Goal: Check status: Check status

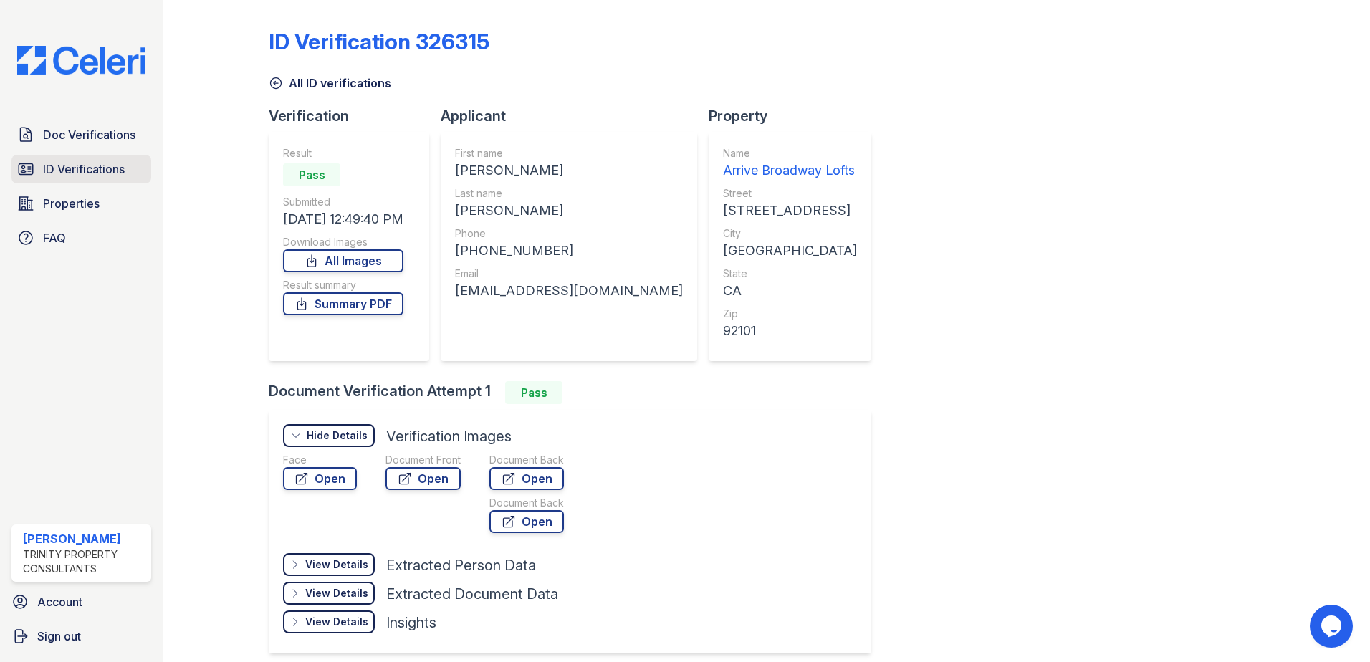
click at [100, 166] on span "ID Verifications" at bounding box center [84, 169] width 82 height 17
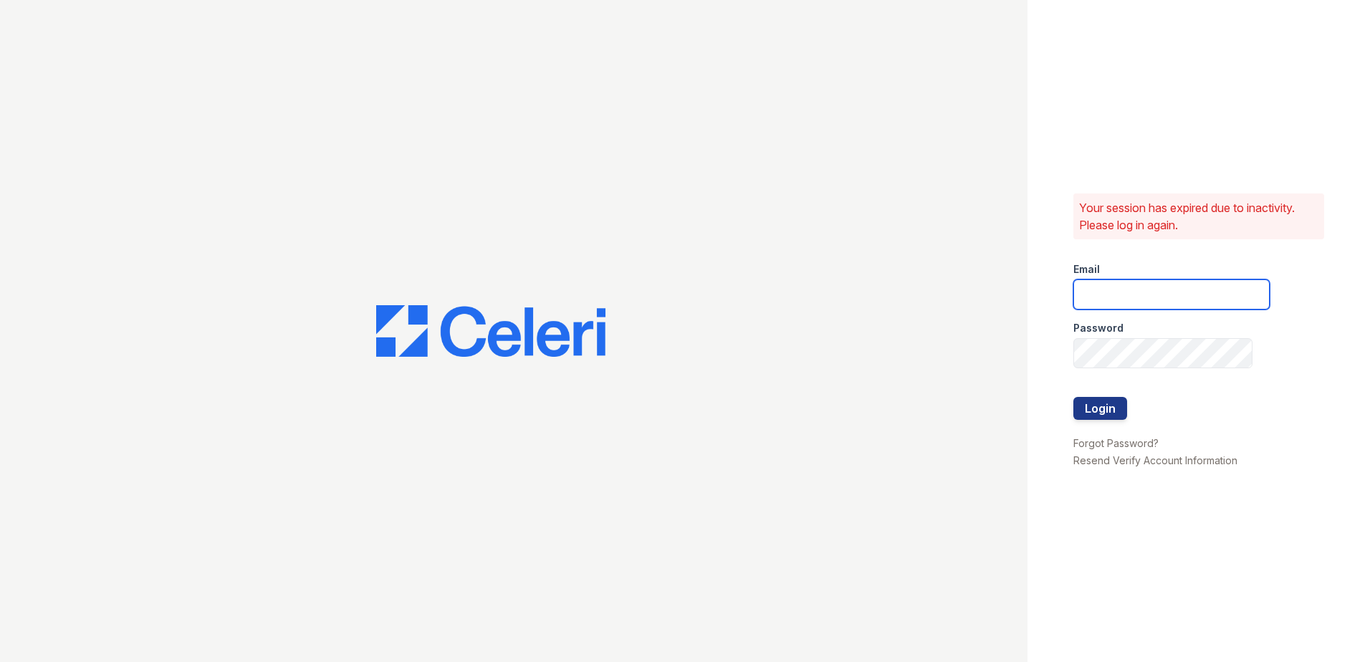
type input "acosman@trinity-pm.com"
click at [1105, 407] on button "Login" at bounding box center [1101, 408] width 54 height 23
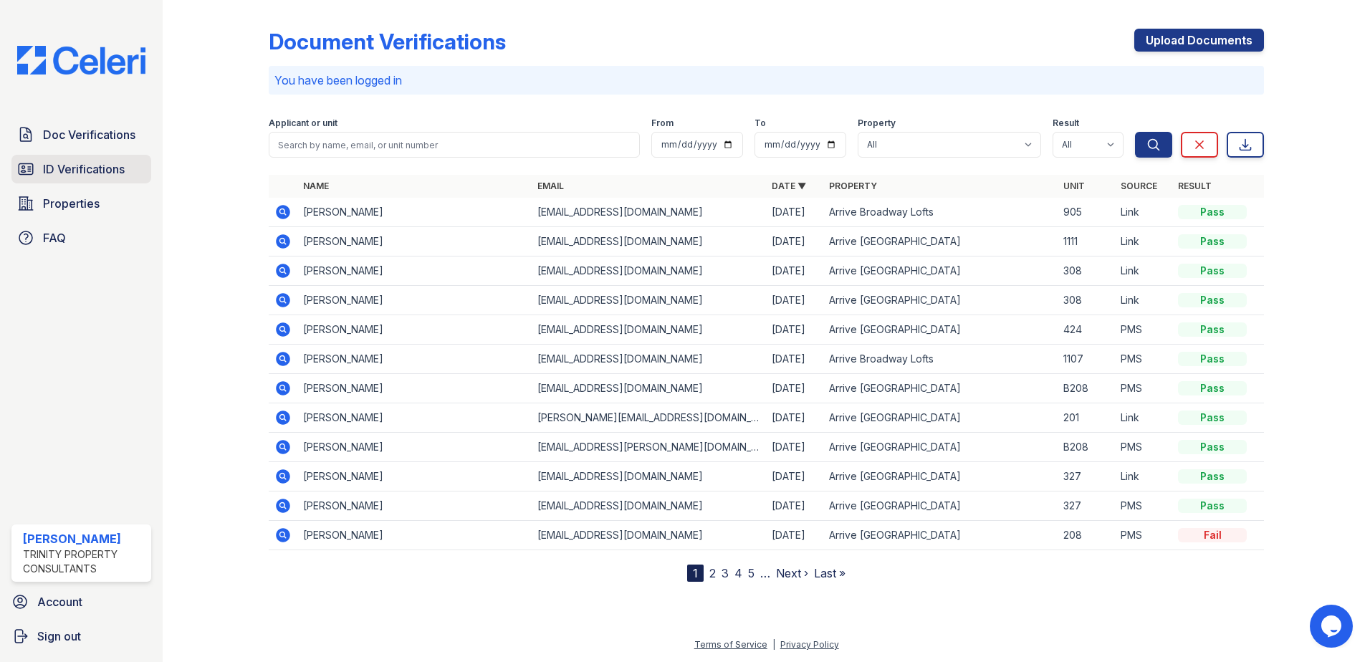
click at [71, 176] on span "ID Verifications" at bounding box center [84, 169] width 82 height 17
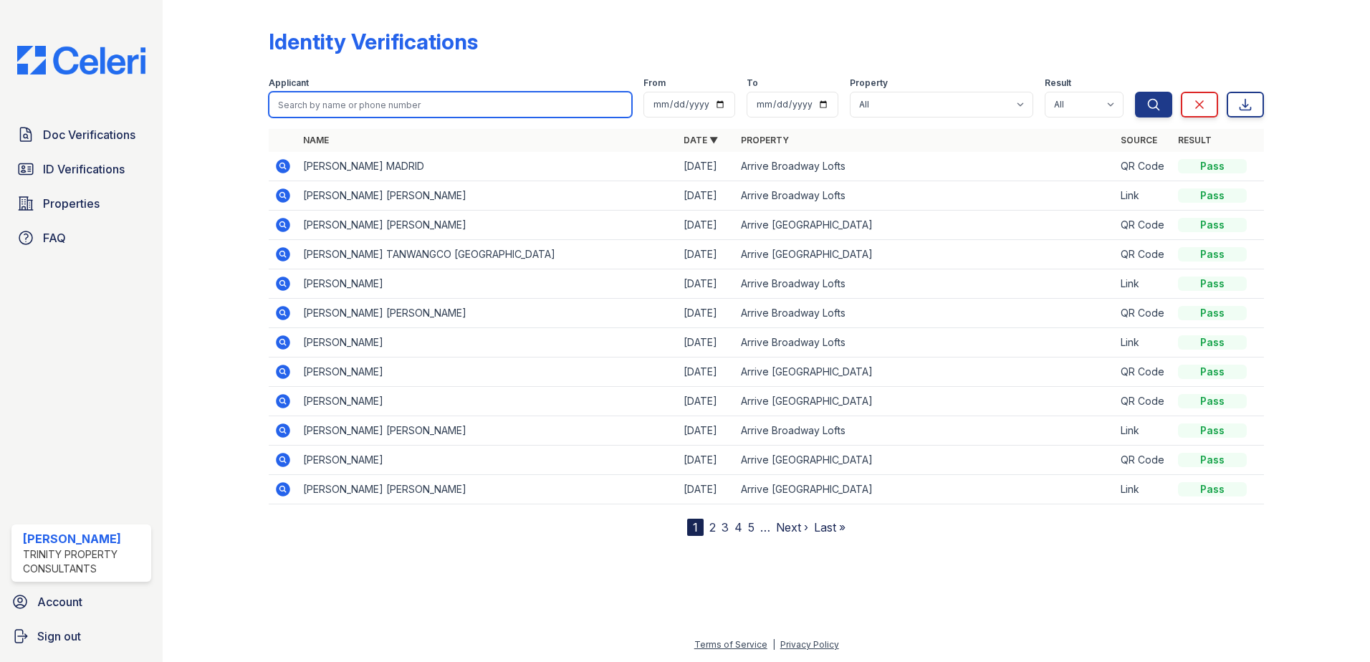
click at [352, 104] on input "search" at bounding box center [450, 105] width 363 height 26
type input "zech"
click at [1135, 92] on button "Search" at bounding box center [1153, 105] width 37 height 26
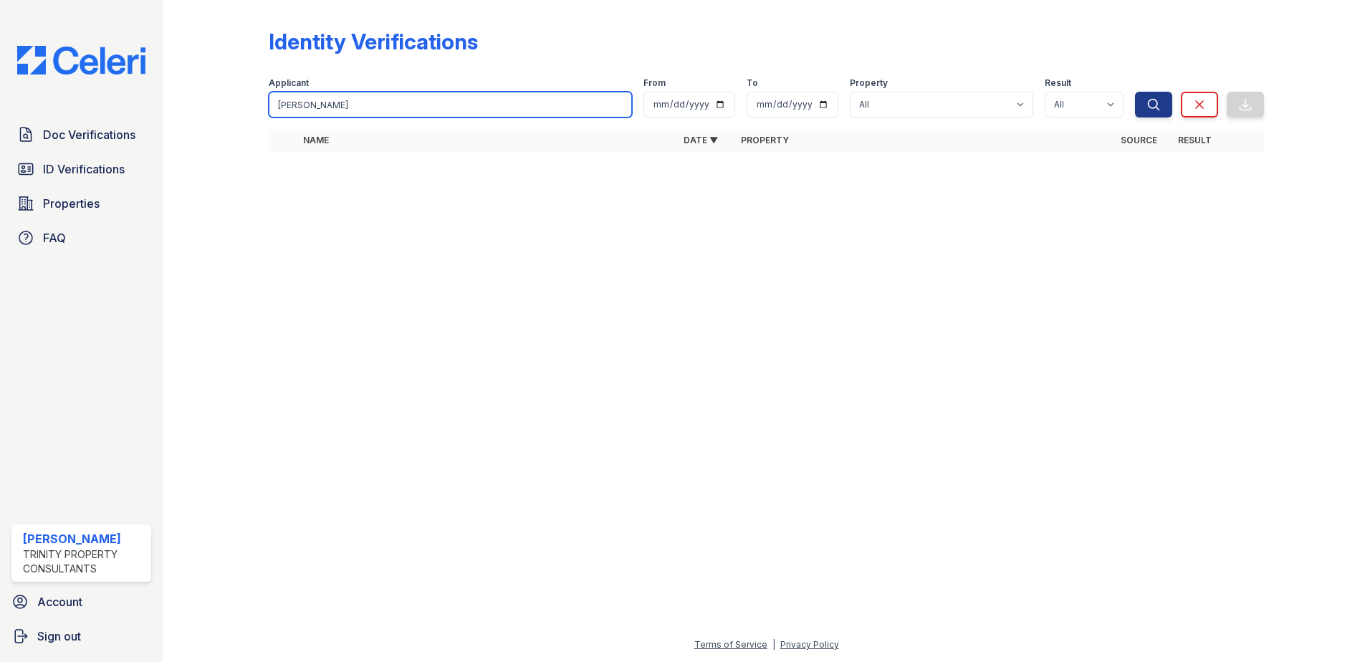
drag, startPoint x: 313, startPoint y: 108, endPoint x: 238, endPoint y: 108, distance: 75.3
click at [238, 108] on div "Identity Verifications Filter Applicant zech From To Property All Arrive Broadw…" at bounding box center [767, 94] width 1162 height 189
type input "miller"
click at [1135, 92] on button "Search" at bounding box center [1153, 105] width 37 height 26
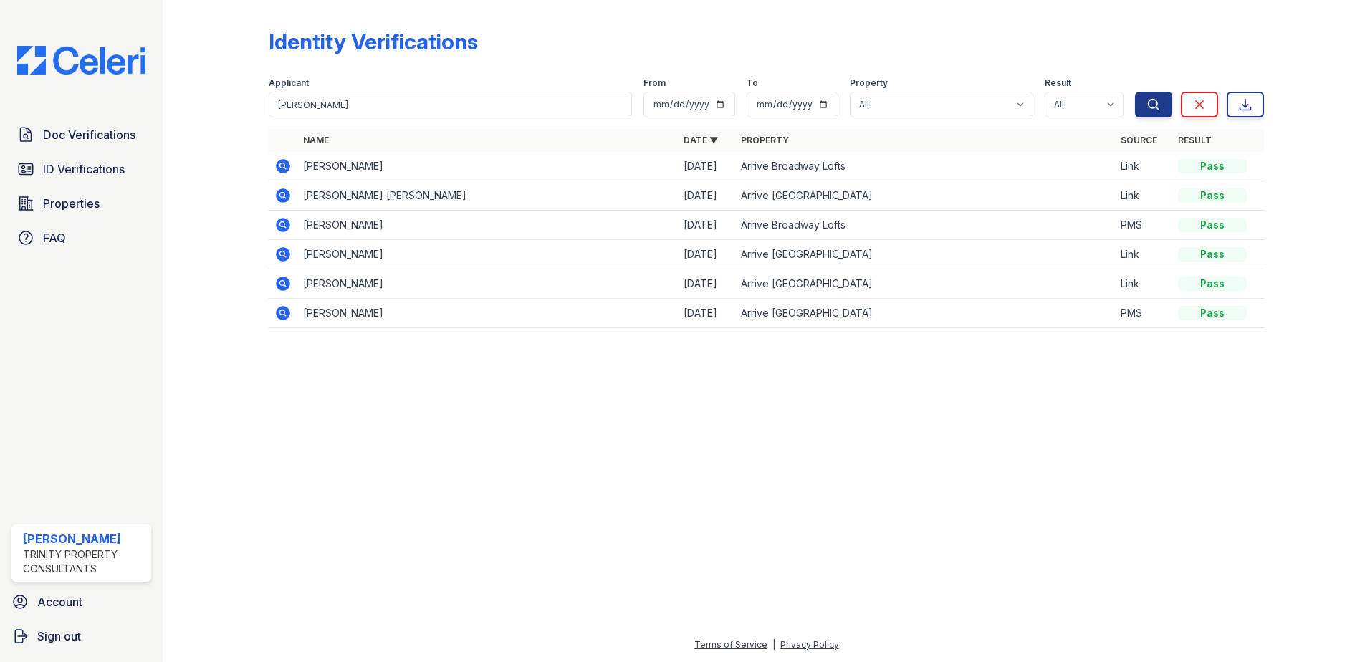
click at [284, 193] on icon at bounding box center [282, 195] width 17 height 17
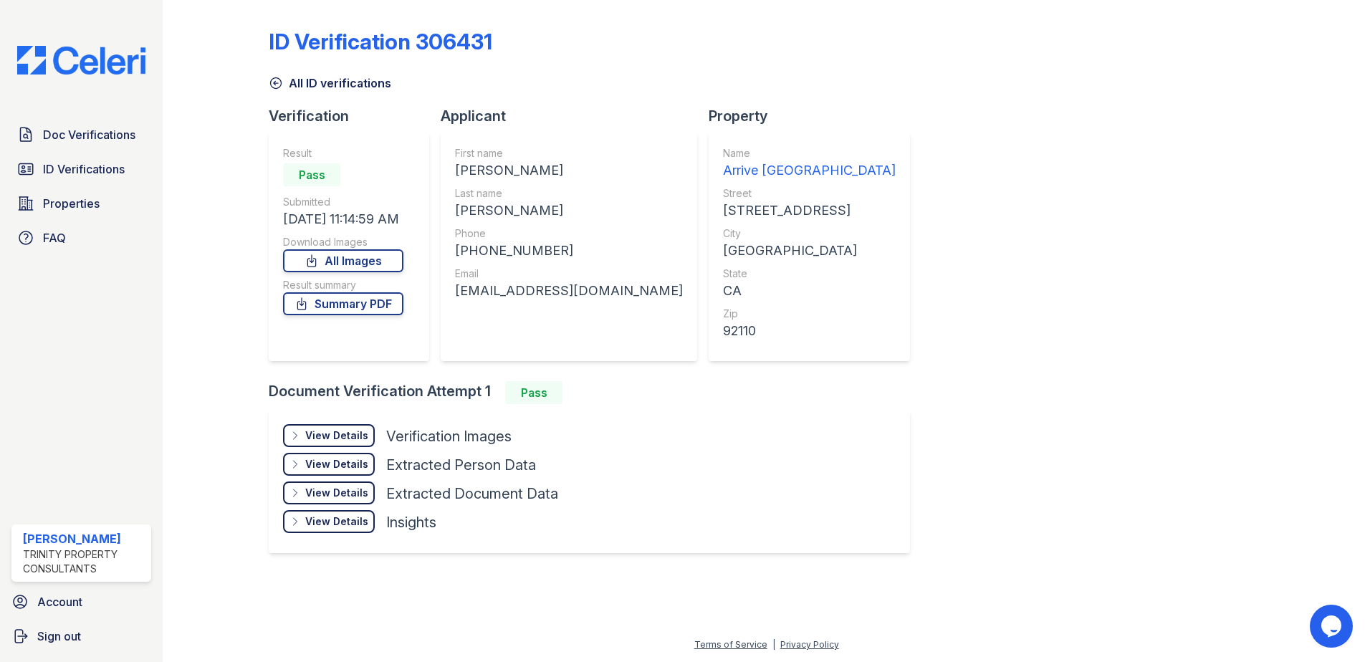
click at [309, 439] on div "View Details" at bounding box center [336, 436] width 63 height 14
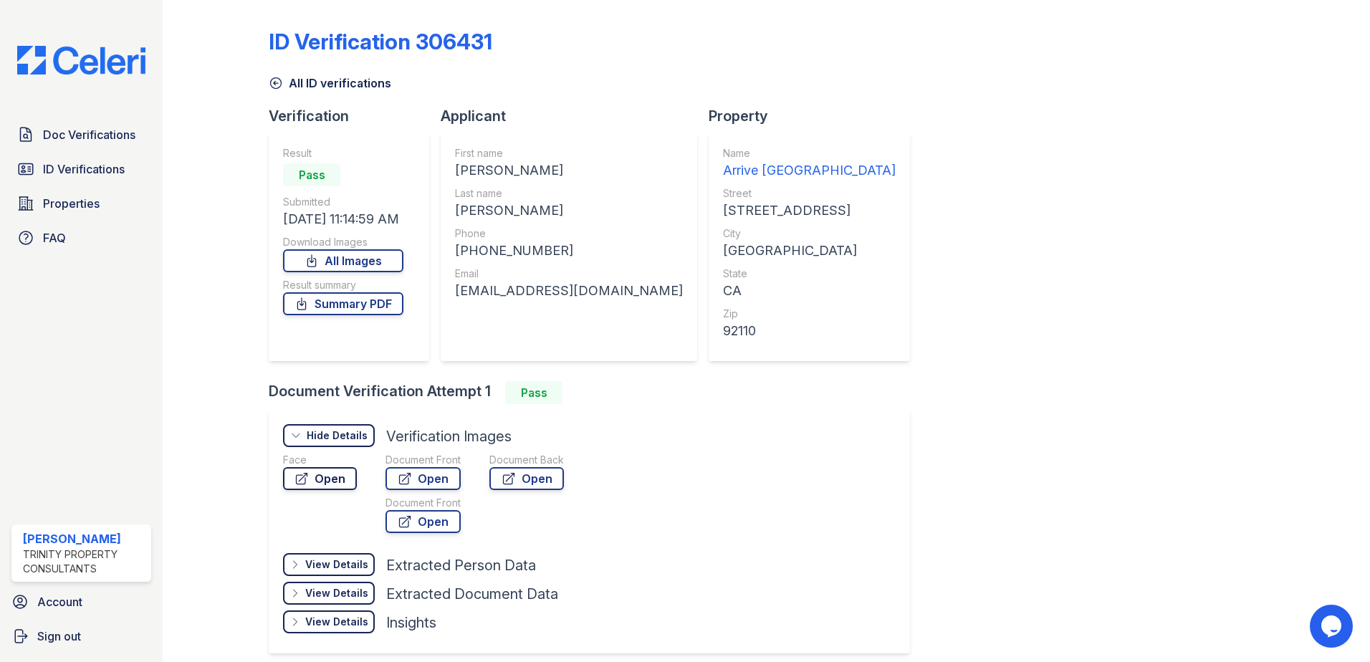
click at [315, 478] on link "Open" at bounding box center [320, 478] width 74 height 23
click at [406, 479] on icon at bounding box center [405, 479] width 14 height 14
click at [90, 118] on div "Doc Verifications ID Verifications Properties FAQ Ashley Cosman Trinity Propert…" at bounding box center [81, 331] width 163 height 662
click at [85, 138] on span "Doc Verifications" at bounding box center [89, 134] width 92 height 17
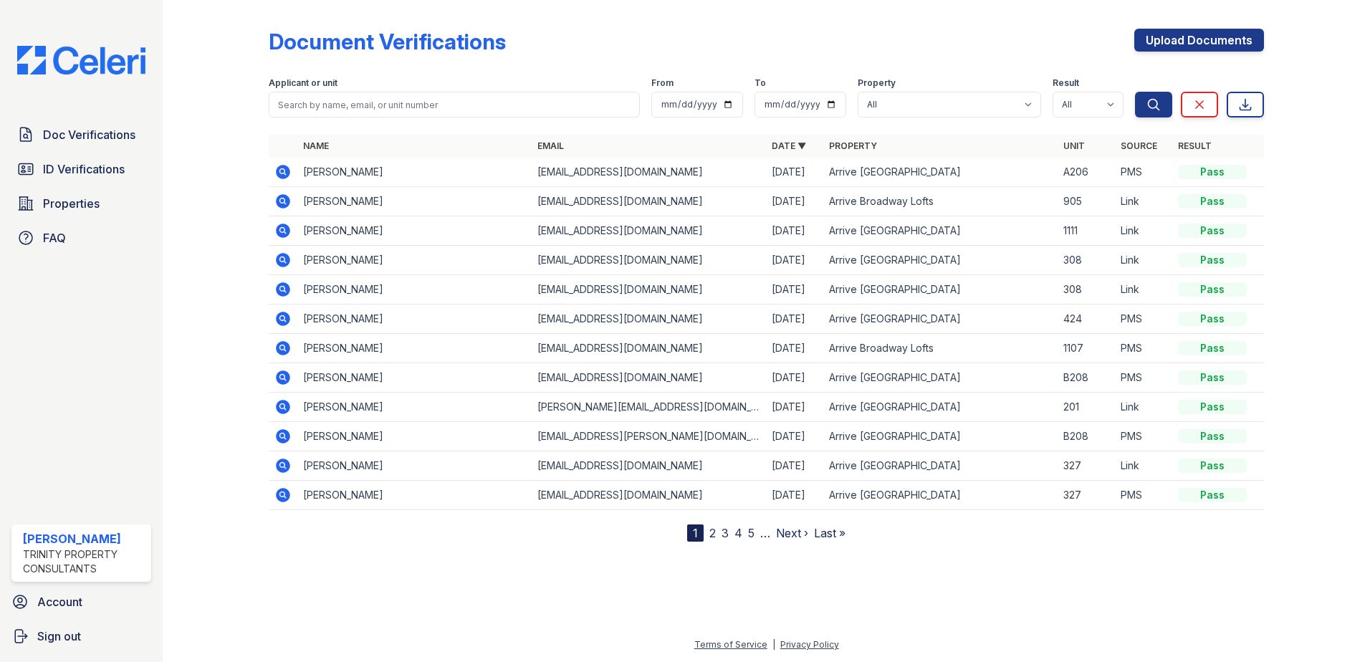
click at [287, 170] on icon at bounding box center [283, 172] width 14 height 14
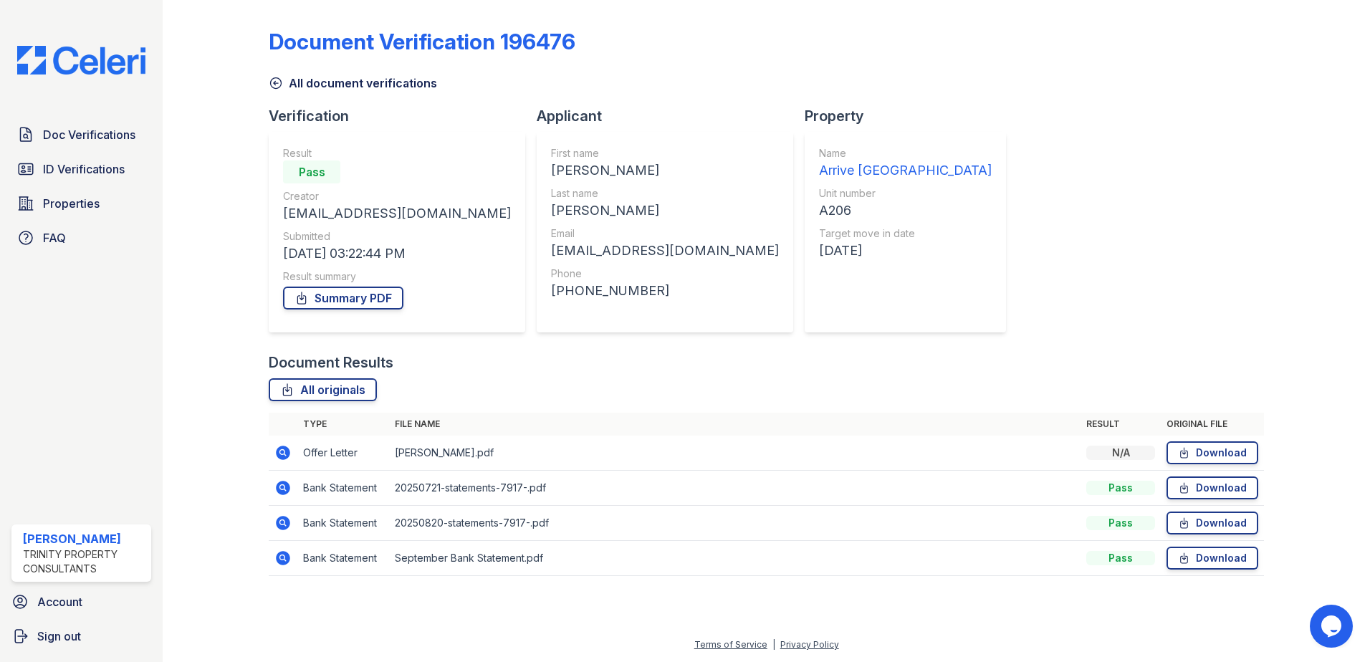
click at [287, 453] on icon at bounding box center [283, 453] width 14 height 14
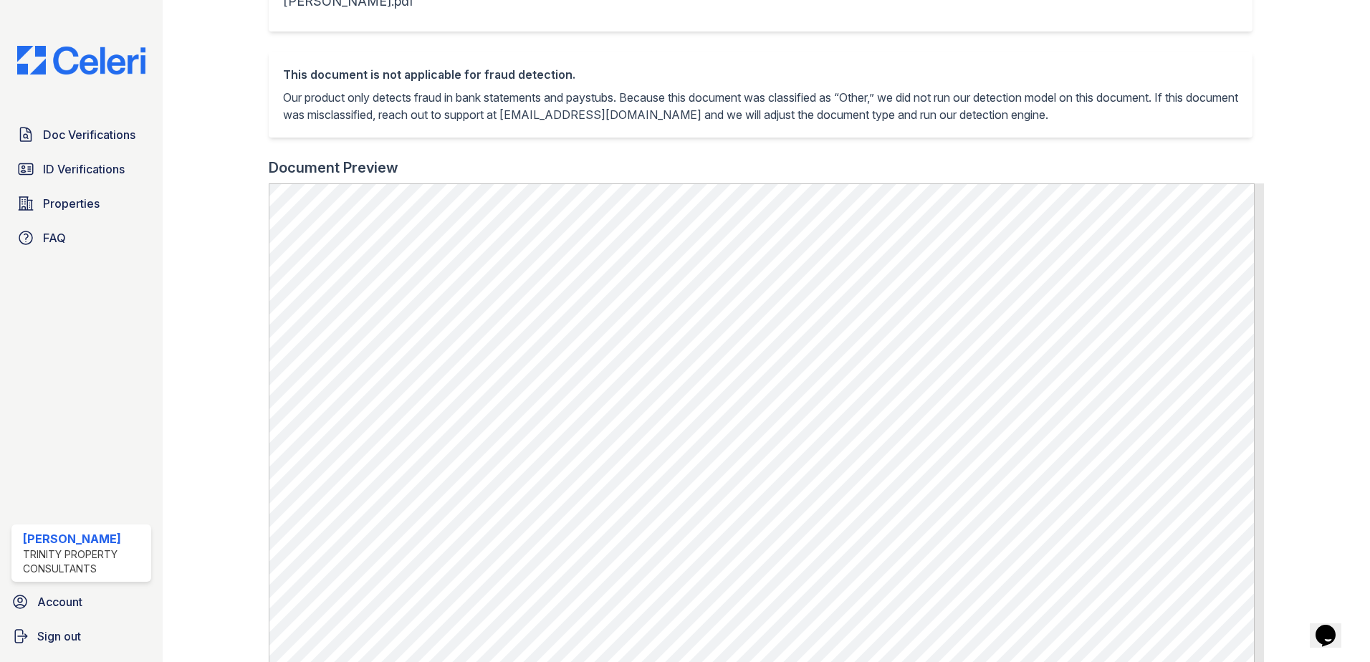
scroll to position [72, 0]
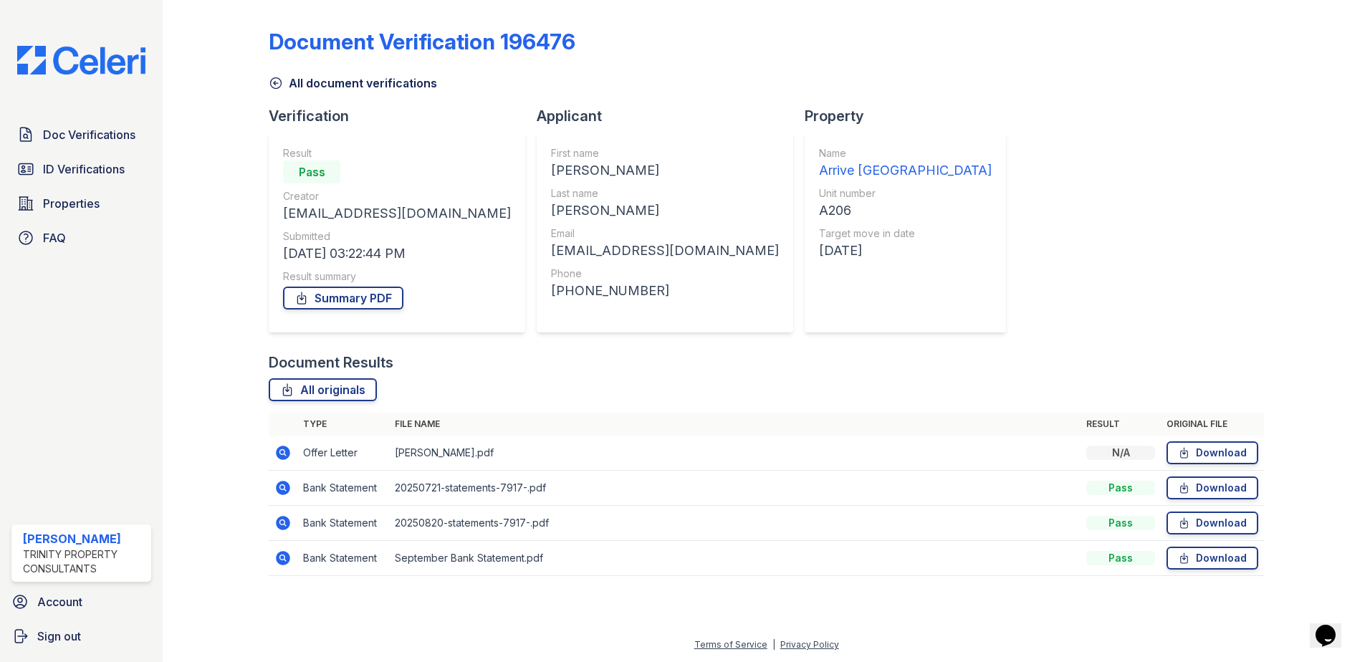
click at [282, 487] on icon at bounding box center [282, 487] width 4 height 4
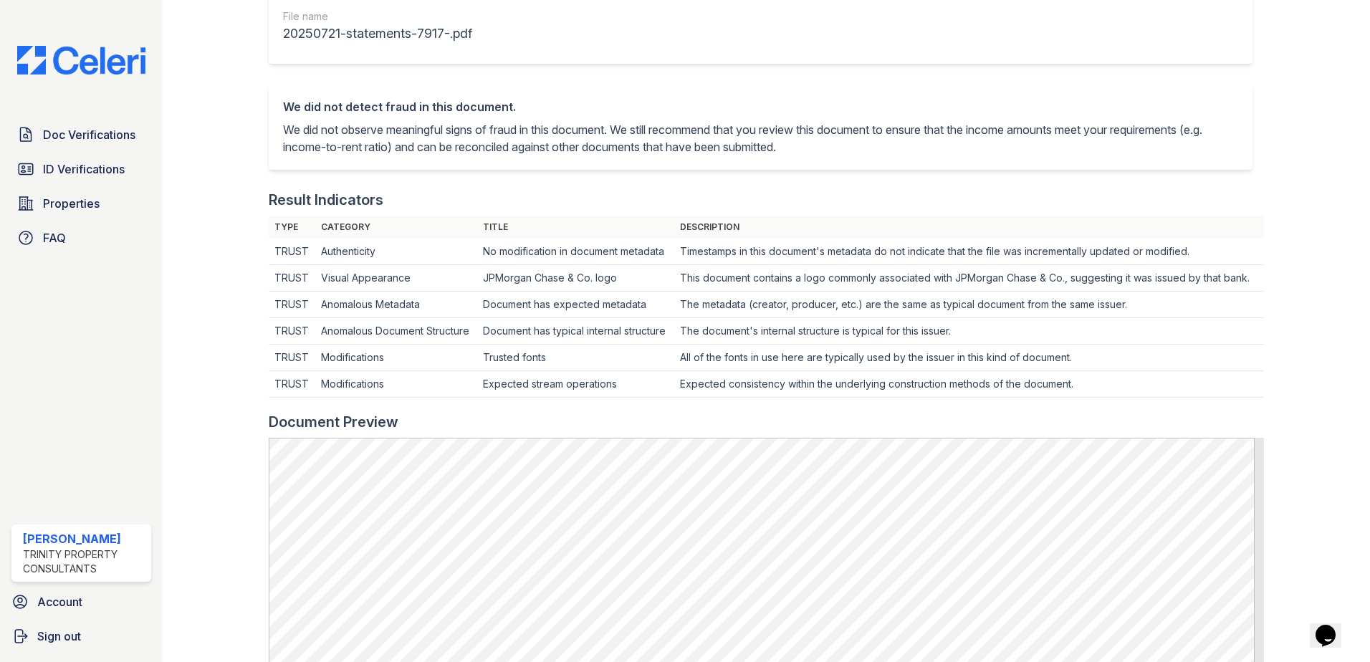
scroll to position [287, 0]
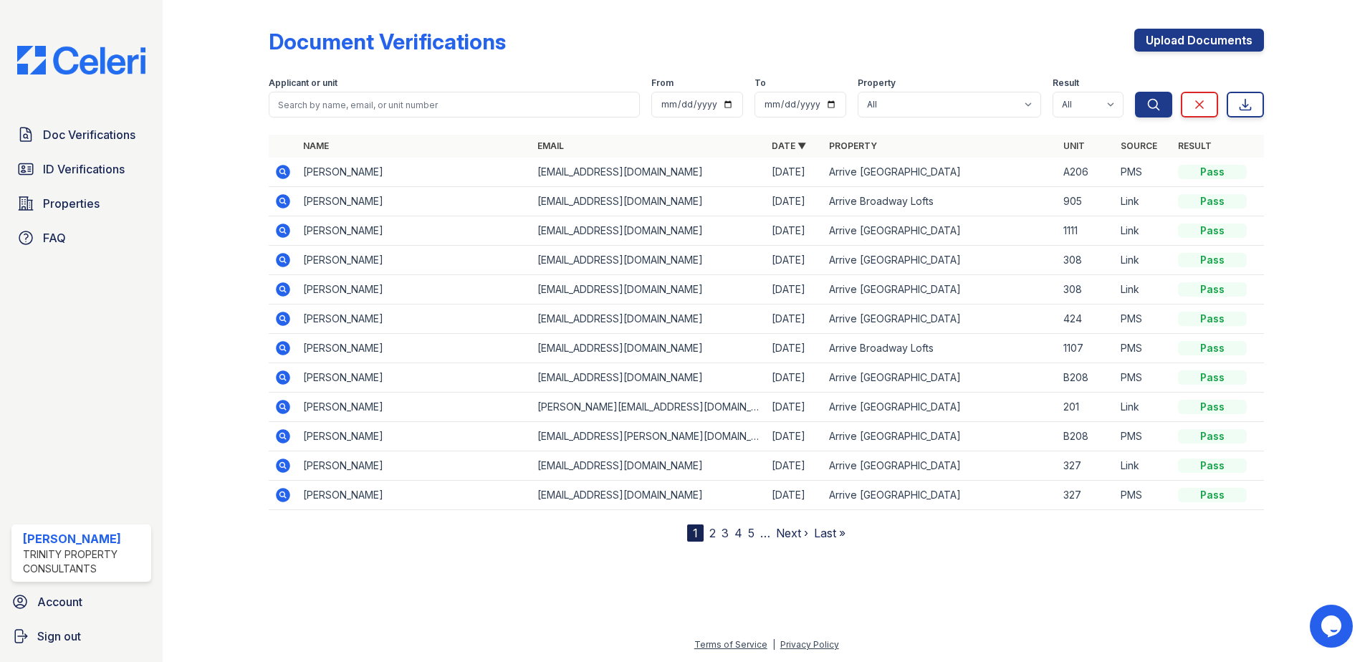
click at [509, 588] on div at bounding box center [767, 601] width 1162 height 72
click at [84, 164] on span "ID Verifications" at bounding box center [84, 169] width 82 height 17
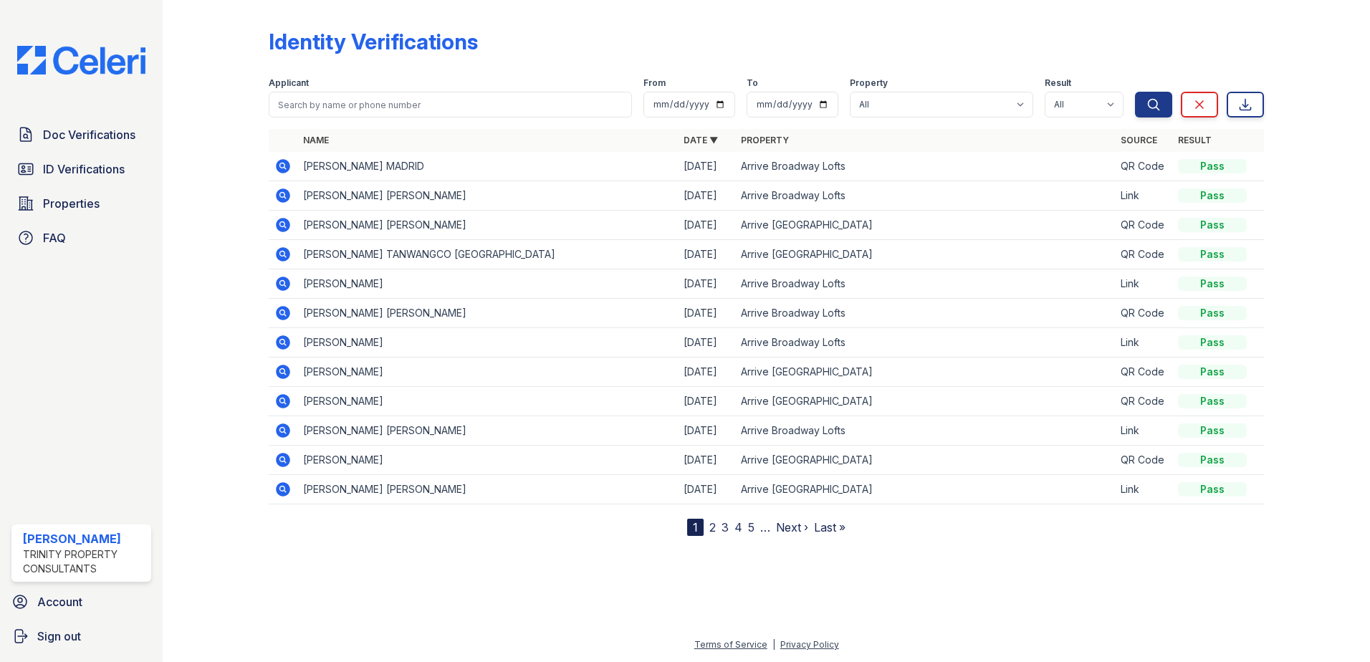
click at [285, 228] on icon at bounding box center [283, 225] width 14 height 14
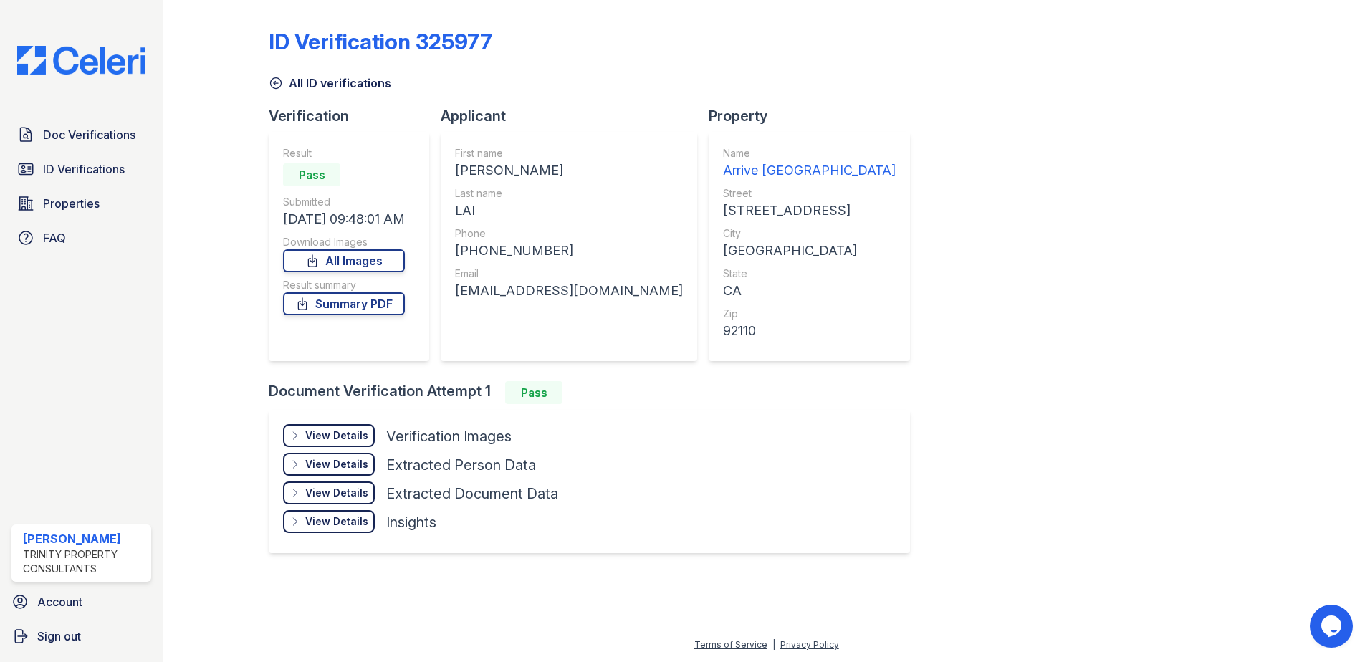
click at [317, 436] on div "View Details" at bounding box center [336, 436] width 63 height 14
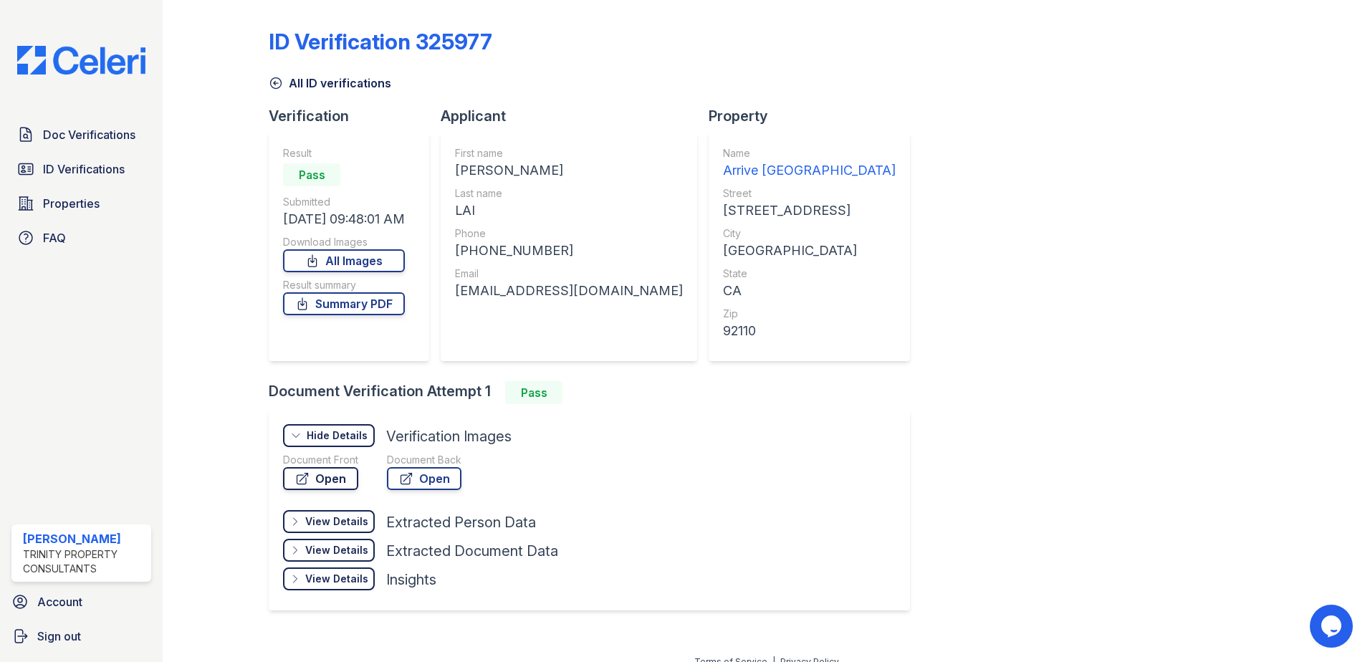
click at [332, 481] on link "Open" at bounding box center [320, 478] width 75 height 23
click at [94, 127] on span "Doc Verifications" at bounding box center [89, 134] width 92 height 17
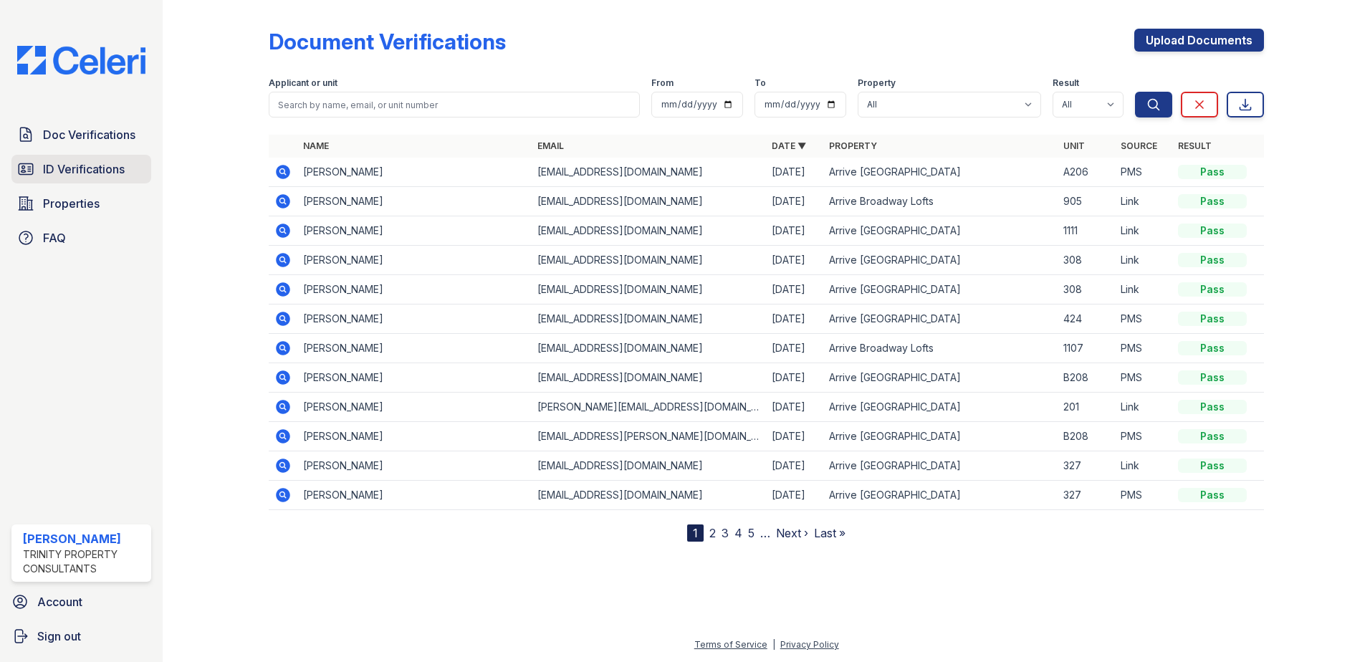
click at [82, 182] on link "ID Verifications" at bounding box center [81, 169] width 140 height 29
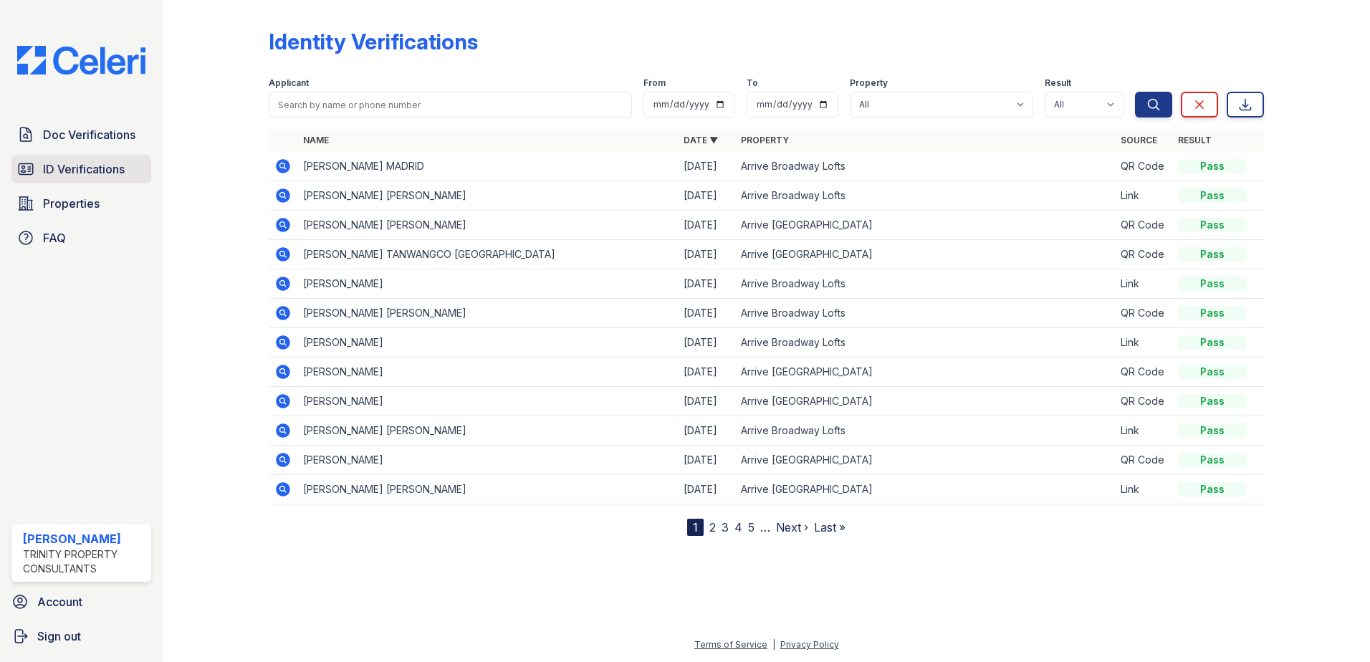
click at [93, 169] on span "ID Verifications" at bounding box center [84, 169] width 82 height 17
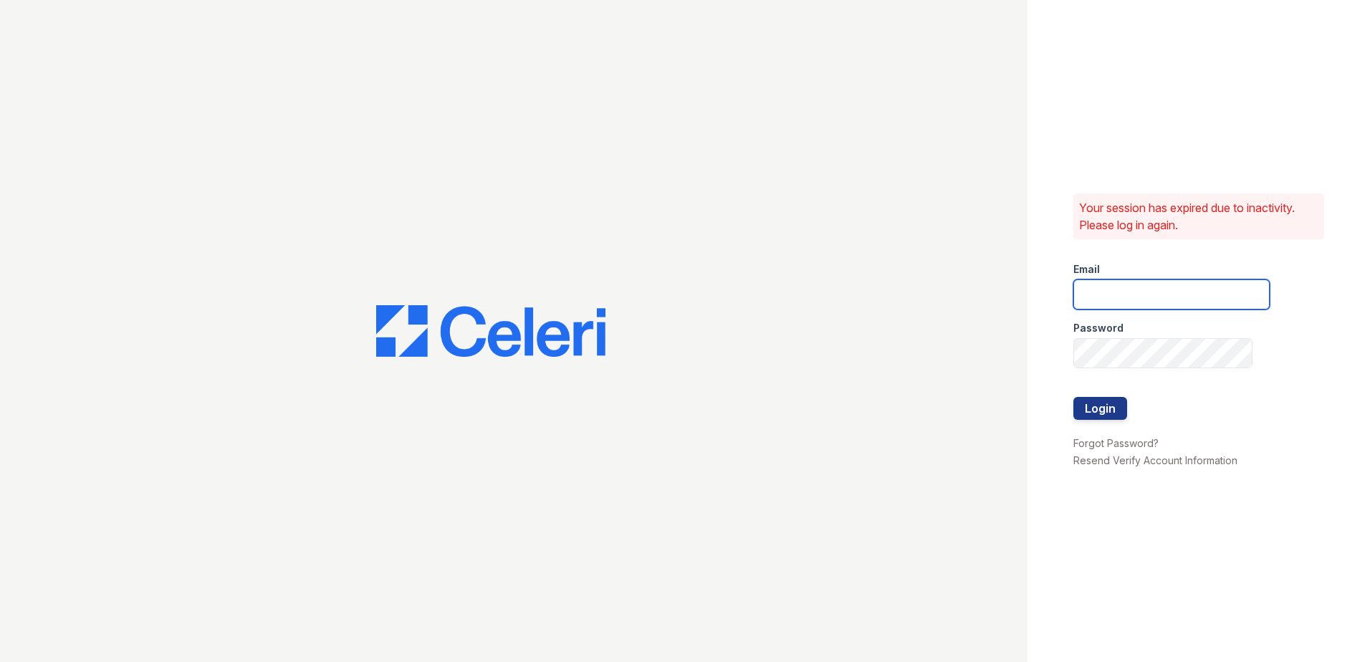
type input "acosman@trinity-pm.com"
click at [1103, 411] on button "Login" at bounding box center [1101, 408] width 54 height 23
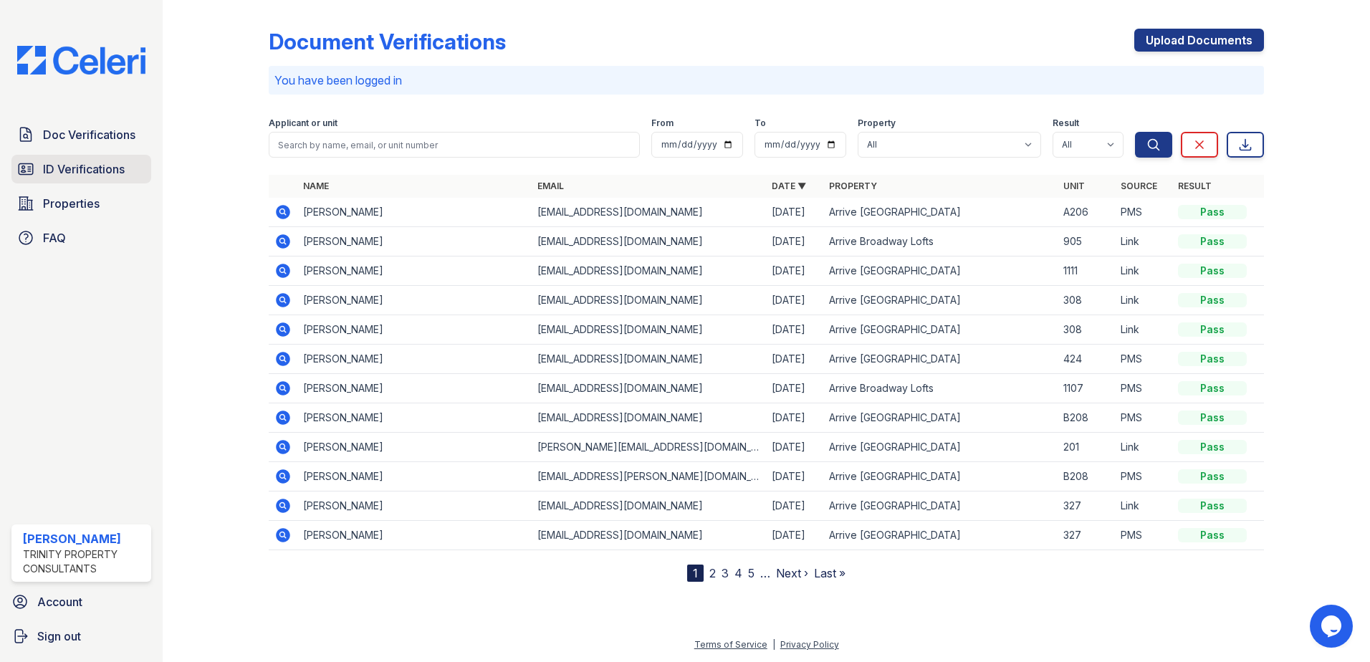
click at [114, 173] on span "ID Verifications" at bounding box center [84, 169] width 82 height 17
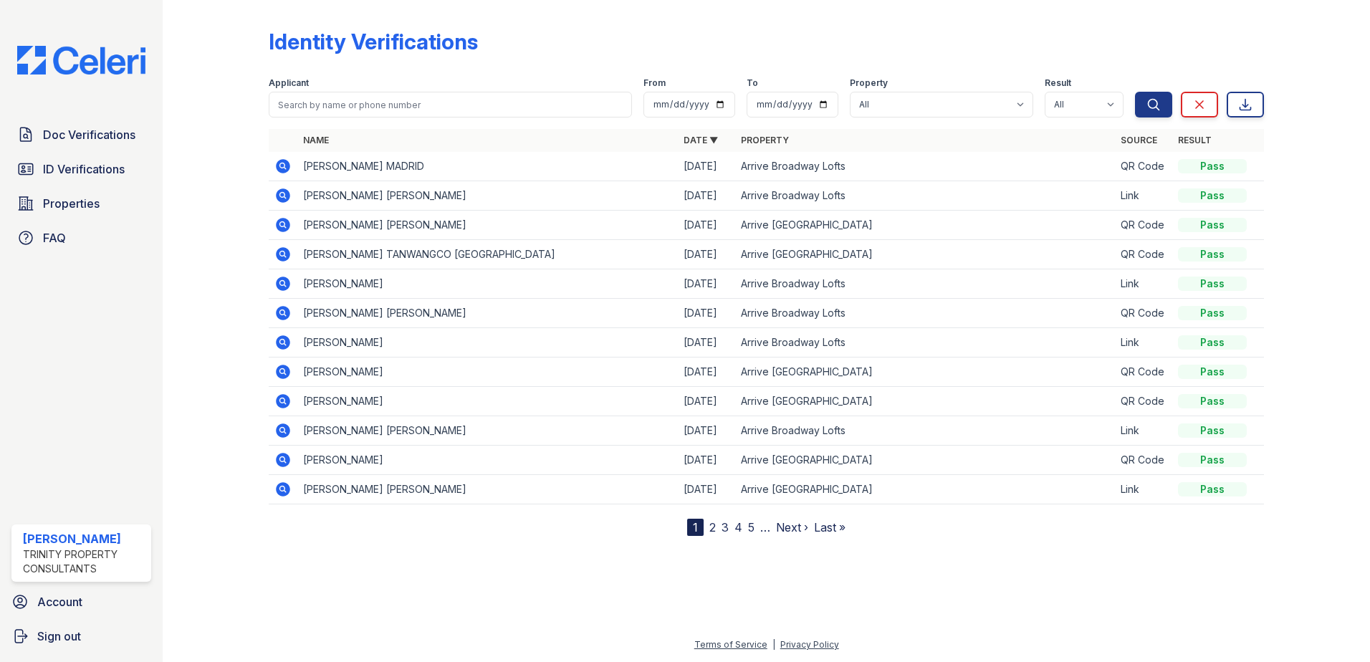
click at [80, 134] on span "Doc Verifications" at bounding box center [89, 134] width 92 height 17
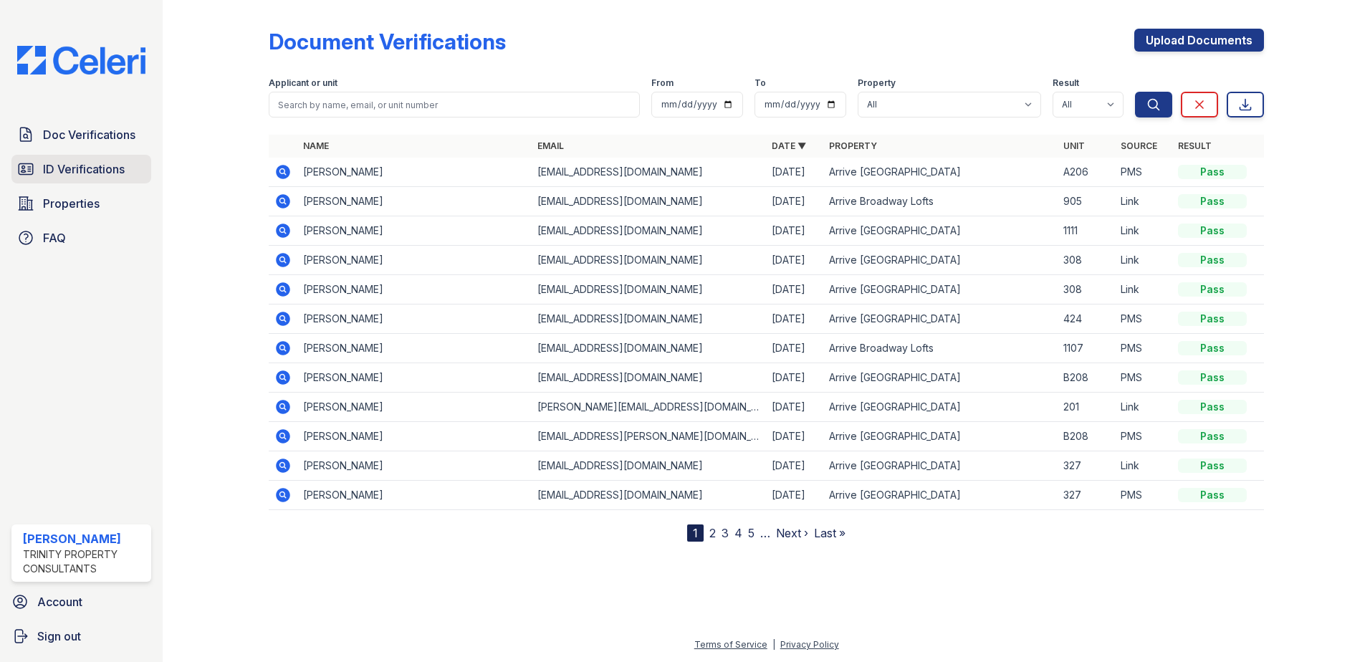
click at [106, 173] on span "ID Verifications" at bounding box center [84, 169] width 82 height 17
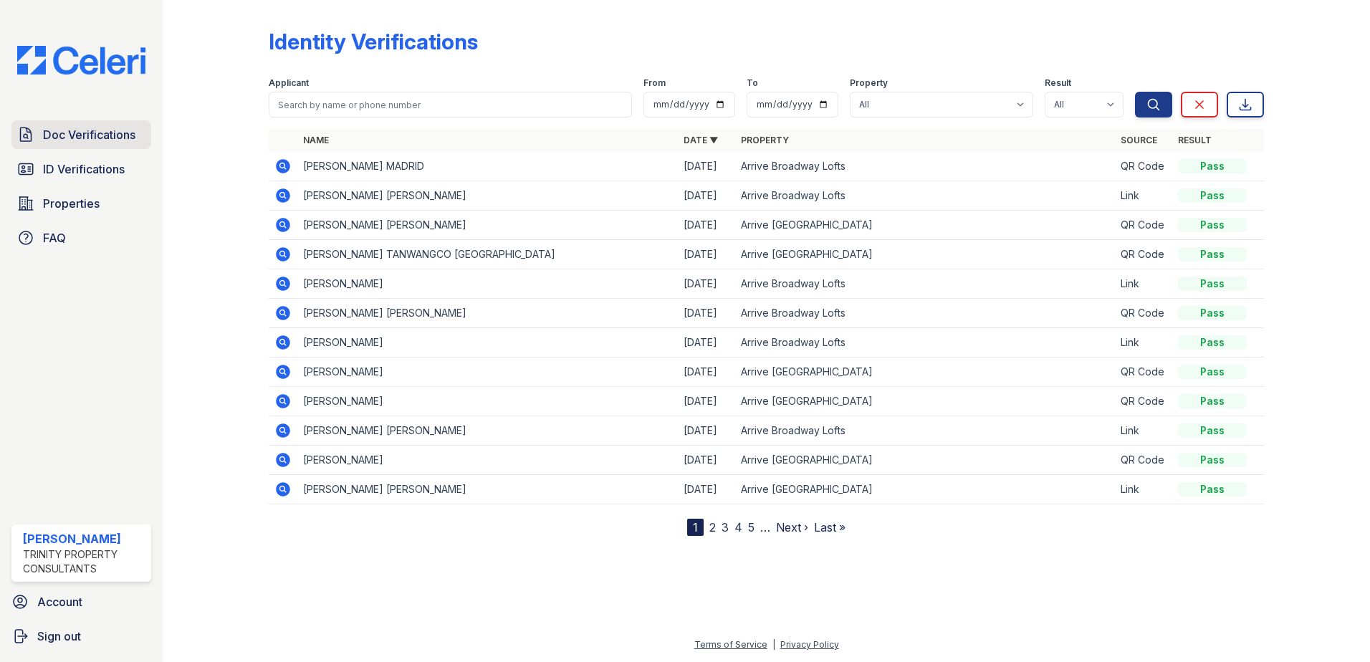
click at [97, 143] on span "Doc Verifications" at bounding box center [89, 134] width 92 height 17
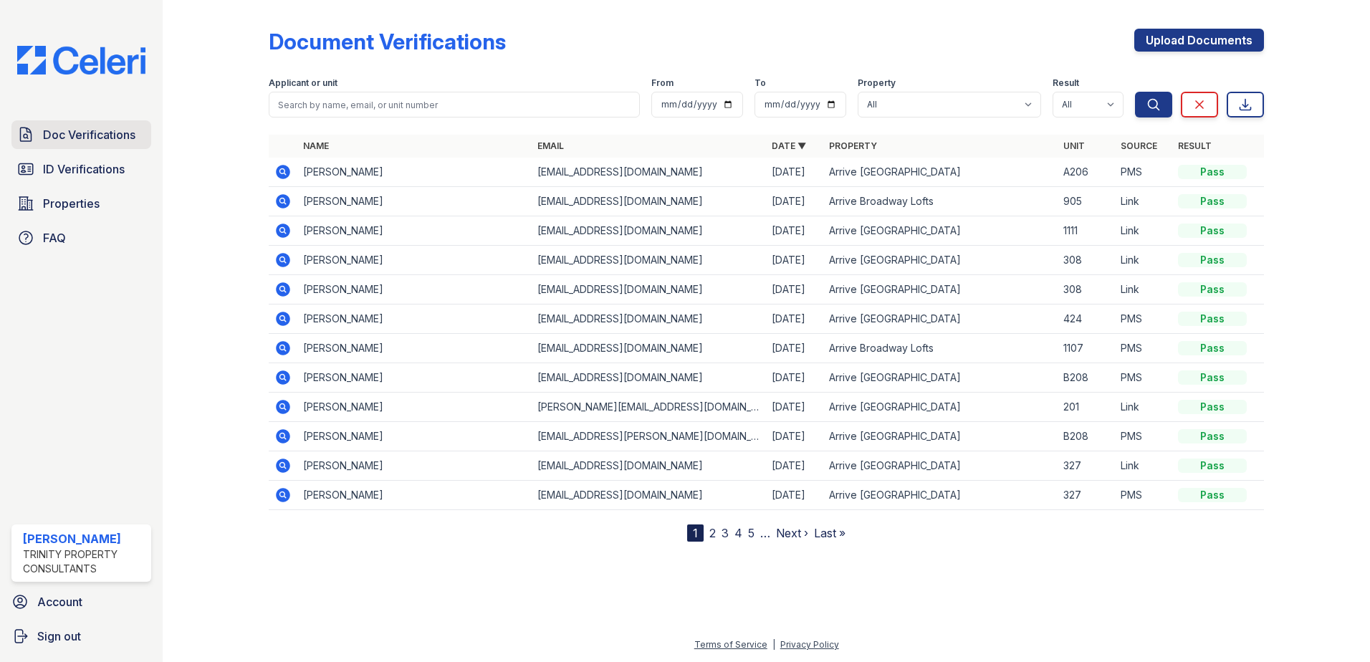
click at [66, 147] on link "Doc Verifications" at bounding box center [81, 134] width 140 height 29
click at [588, 574] on div at bounding box center [767, 601] width 1162 height 72
